Goal: Check status

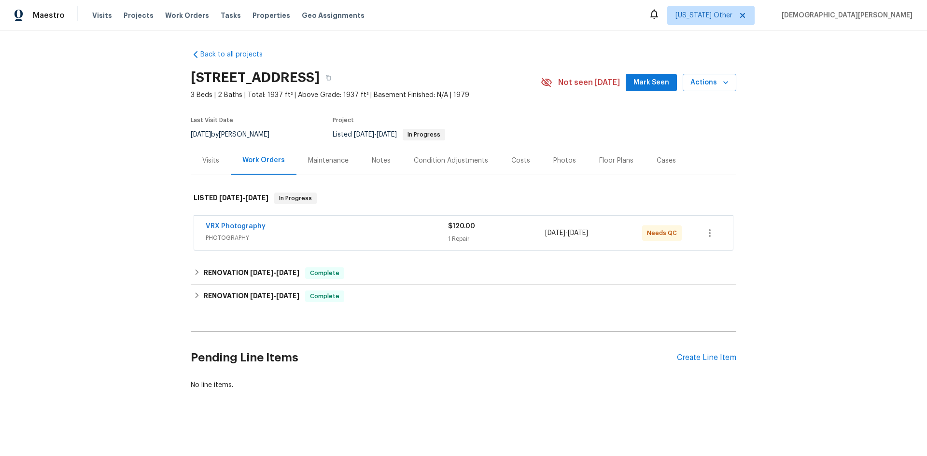
scroll to position [7, 0]
click at [262, 293] on span "[DATE]" at bounding box center [261, 296] width 23 height 7
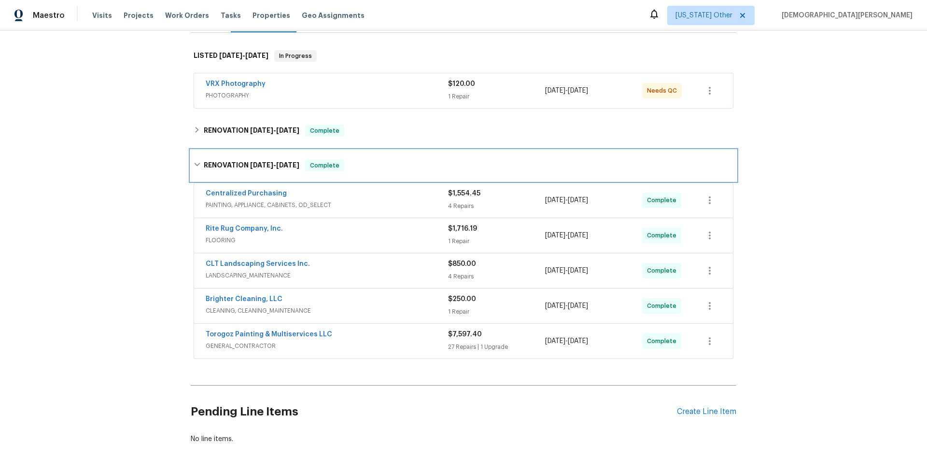
scroll to position [145, 0]
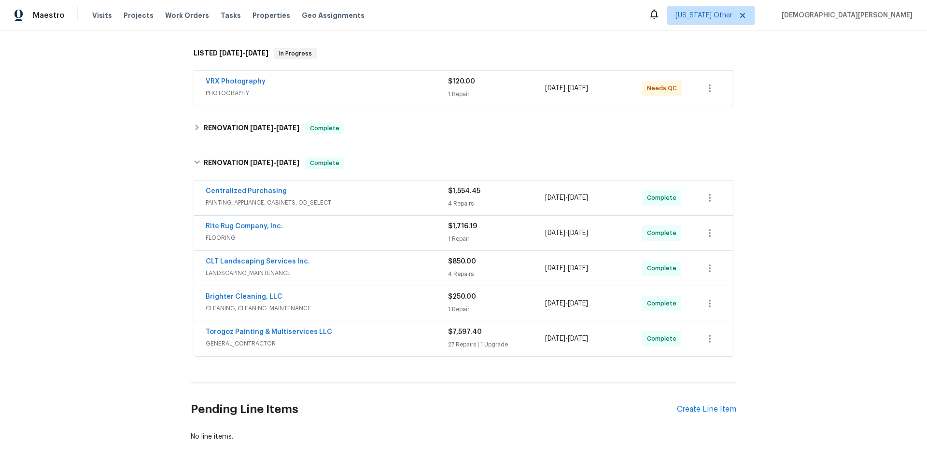
click at [383, 197] on div "Centralized Purchasing" at bounding box center [327, 192] width 242 height 12
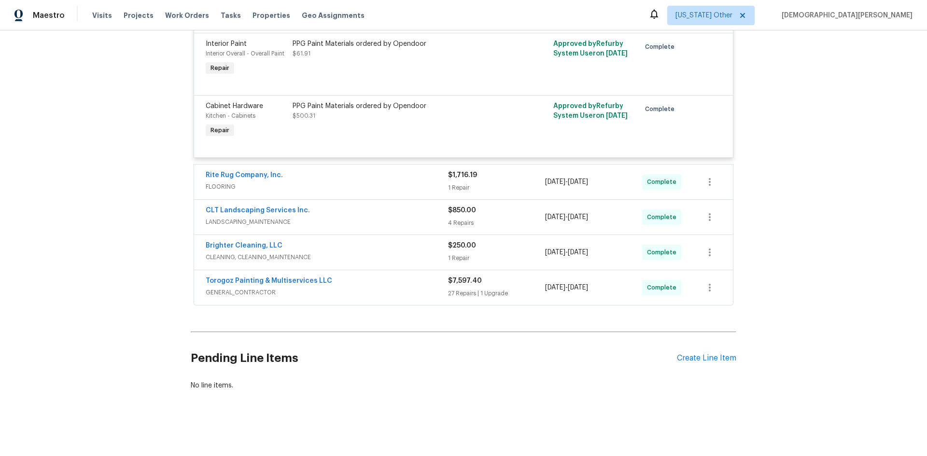
scroll to position [484, 0]
click at [377, 187] on div "Rite Rug Company, Inc. FLOORING $1,716.19 1 Repair [DATE] - [DATE] Complete" at bounding box center [463, 182] width 539 height 35
click at [365, 296] on div "Torogoz Painting & Multiservices LLC GENERAL_CONTRACTOR $7,597.40 27 Repairs | …" at bounding box center [463, 287] width 539 height 35
click at [368, 289] on span "GENERAL_CONTRACTOR" at bounding box center [327, 293] width 242 height 10
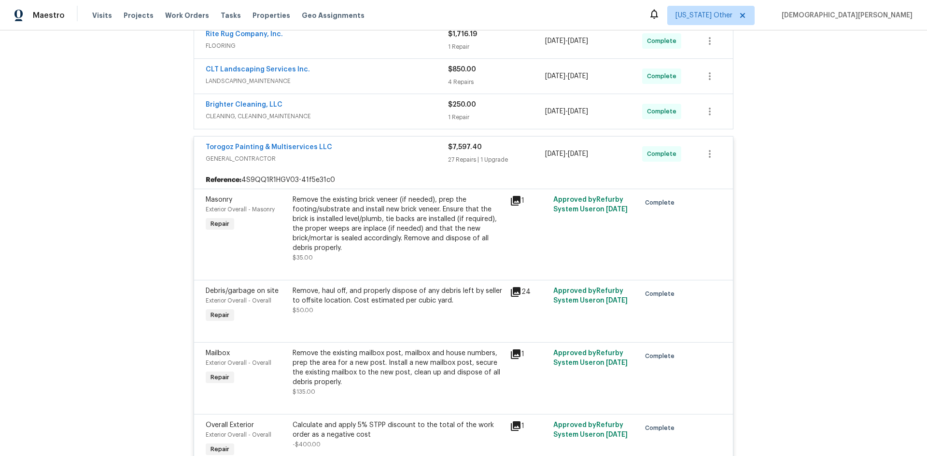
scroll to position [569, 0]
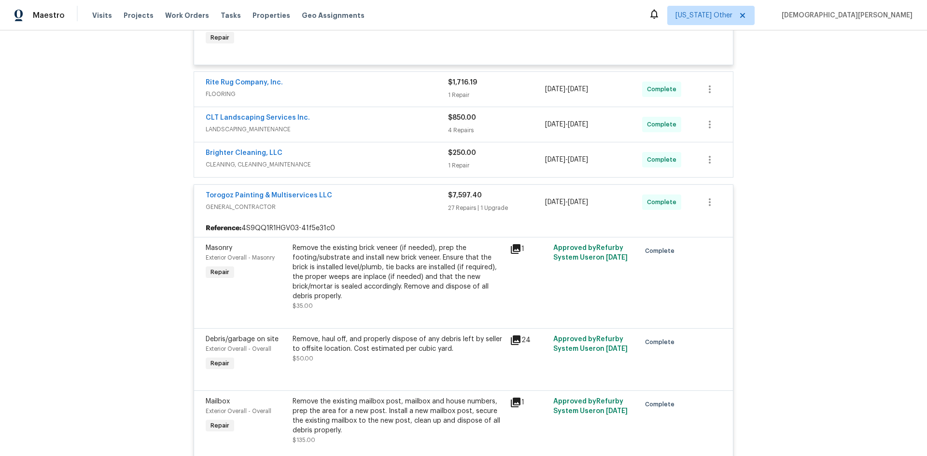
click at [424, 133] on span "LANDSCAPING_MAINTENANCE" at bounding box center [327, 130] width 242 height 10
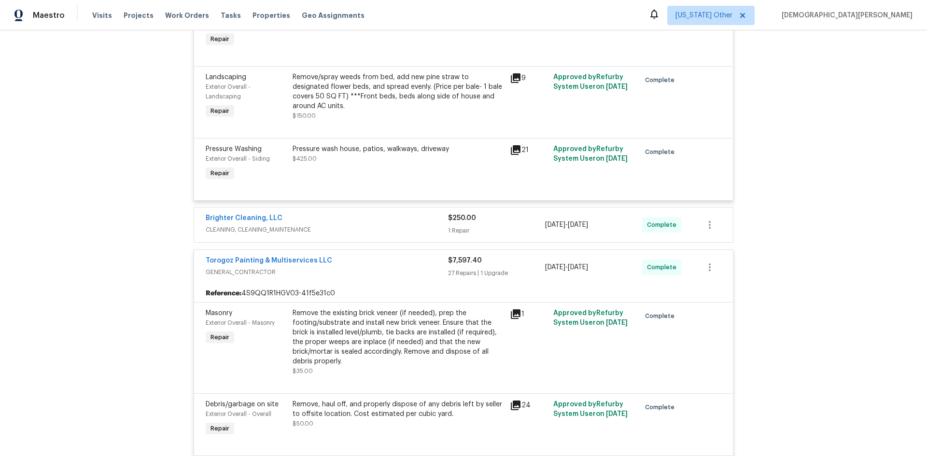
scroll to position [859, 0]
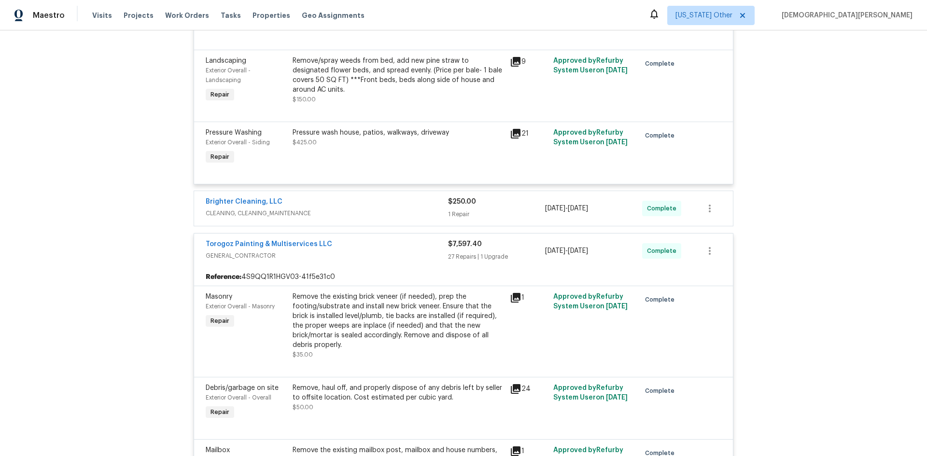
click at [417, 223] on div "Brighter Cleaning, LLC CLEANING, CLEANING_MAINTENANCE $250.00 1 Repair [DATE] -…" at bounding box center [463, 208] width 539 height 35
click at [426, 208] on div "Brighter Cleaning, LLC" at bounding box center [327, 203] width 242 height 12
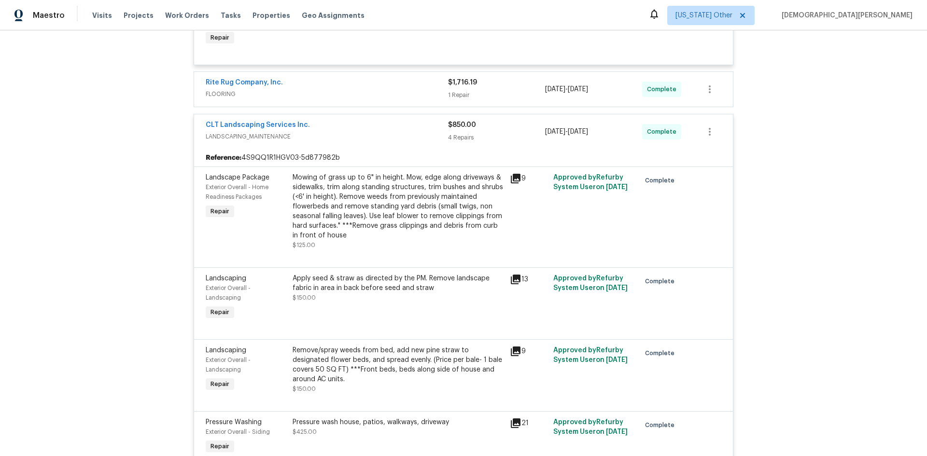
scroll to position [376, 0]
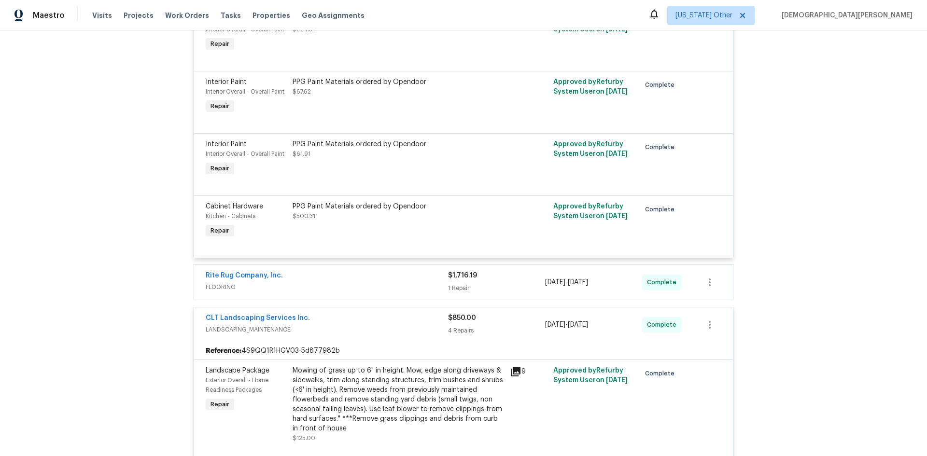
click at [413, 271] on div "Rite Rug Company, Inc." at bounding box center [327, 277] width 242 height 12
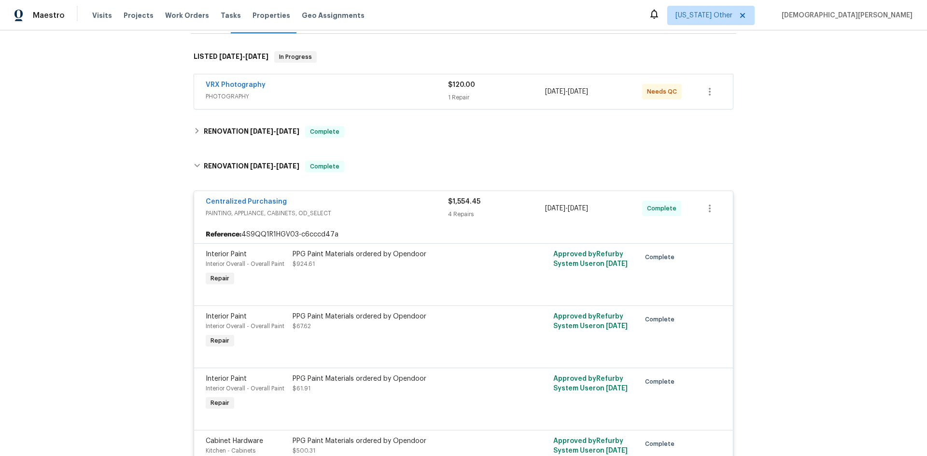
scroll to position [86, 0]
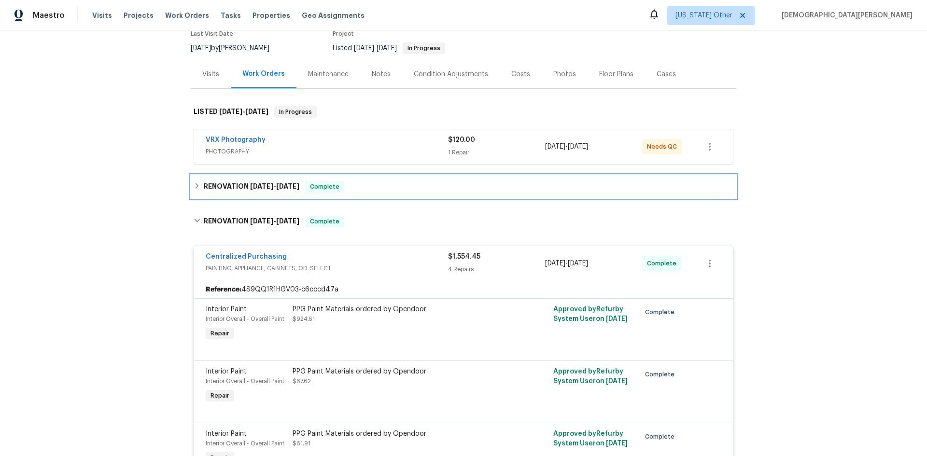
click at [405, 182] on div "RENOVATION [DATE] - [DATE] Complete" at bounding box center [464, 187] width 540 height 12
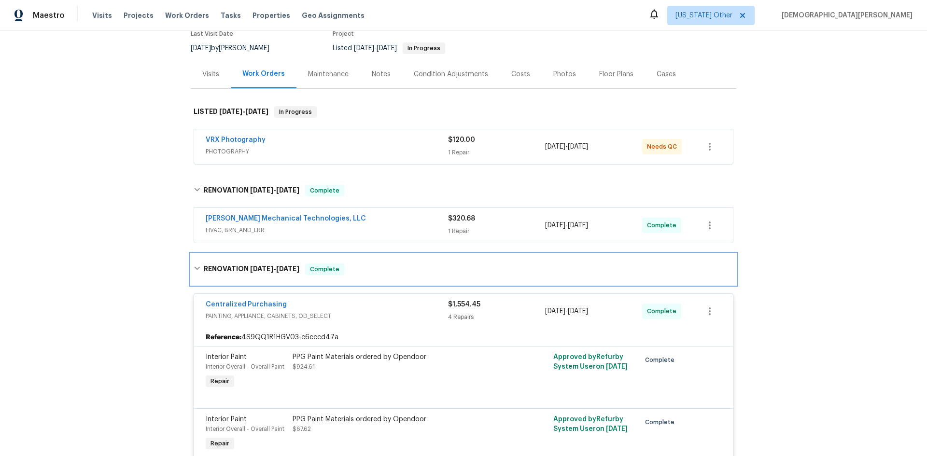
click at [395, 270] on div "RENOVATION [DATE] - [DATE] Complete" at bounding box center [464, 270] width 540 height 12
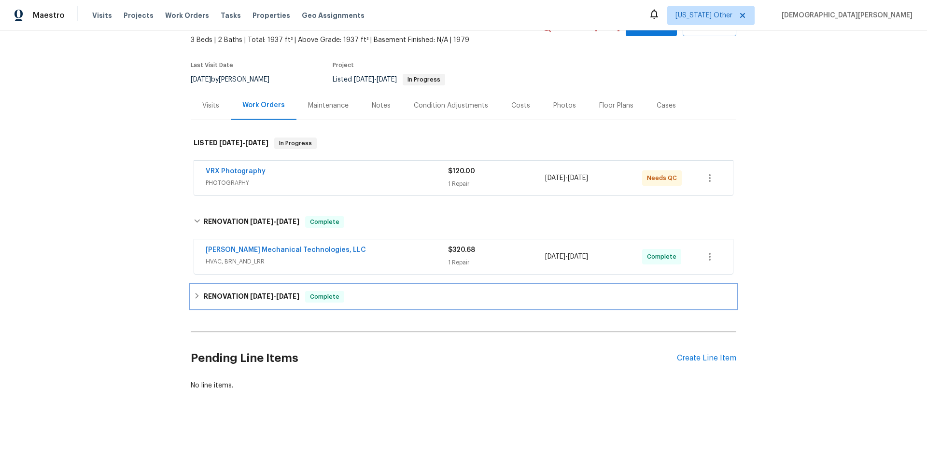
scroll to position [62, 0]
click at [407, 294] on div "RENOVATION [DATE] - [DATE] Complete" at bounding box center [464, 297] width 540 height 12
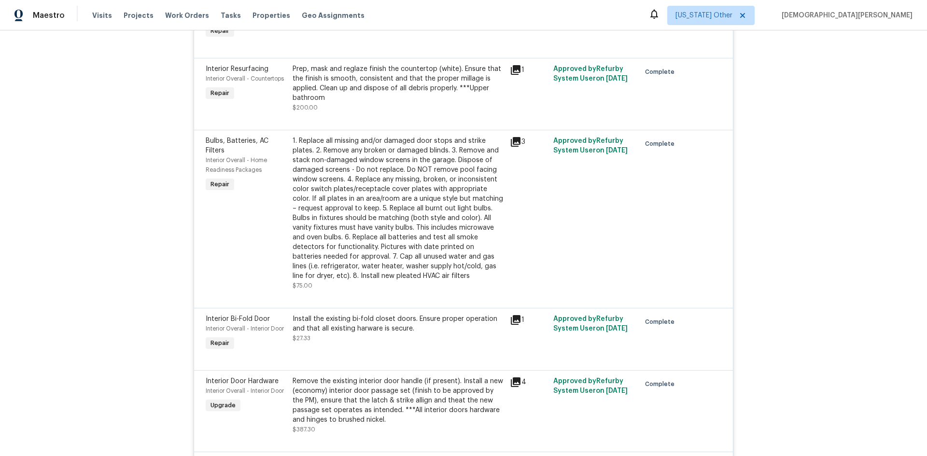
scroll to position [2452, 0]
